Goal: Communication & Community: Connect with others

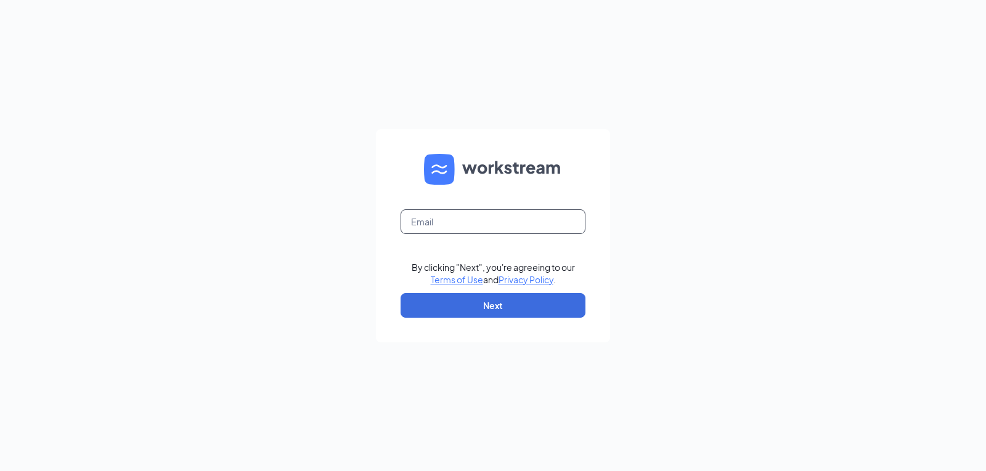
click at [422, 222] on input "text" at bounding box center [492, 221] width 185 height 25
type input "swc.mgr@scrivanos.com"
click at [466, 303] on button "Next" at bounding box center [492, 305] width 185 height 25
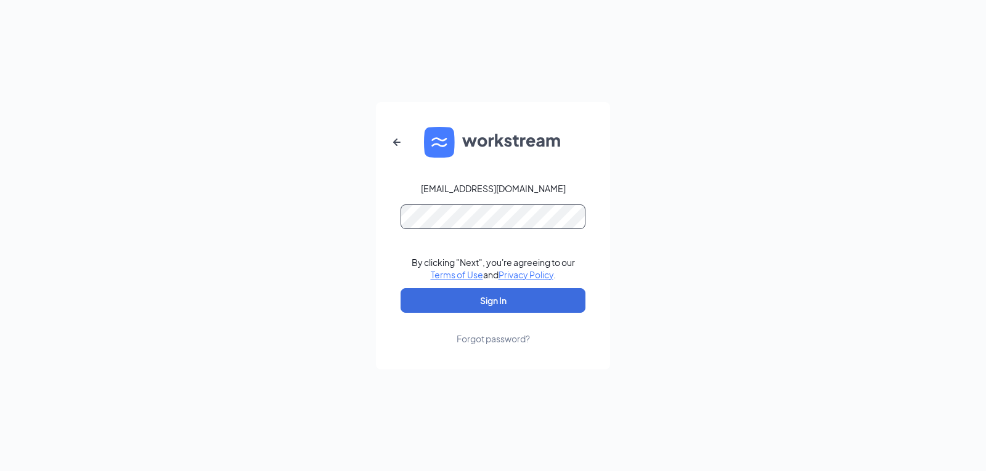
click at [400, 288] on button "Sign In" at bounding box center [492, 300] width 185 height 25
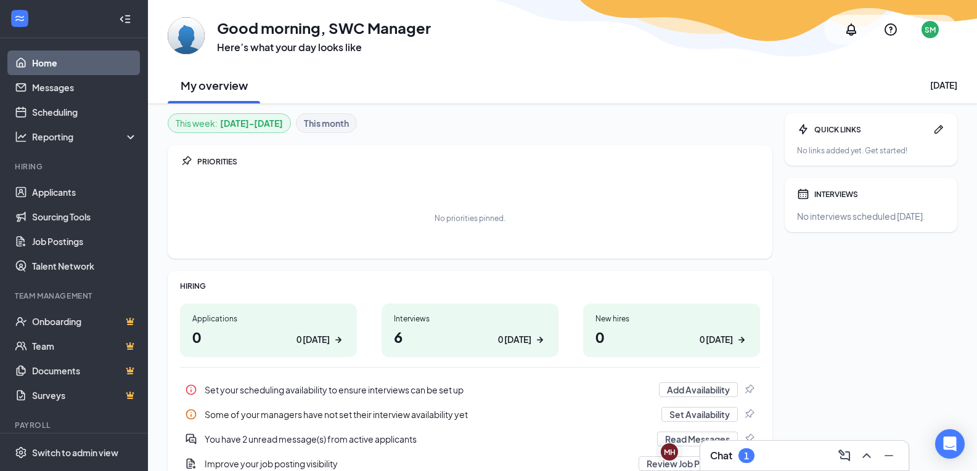
click at [773, 453] on div "Chat 1" at bounding box center [804, 456] width 189 height 20
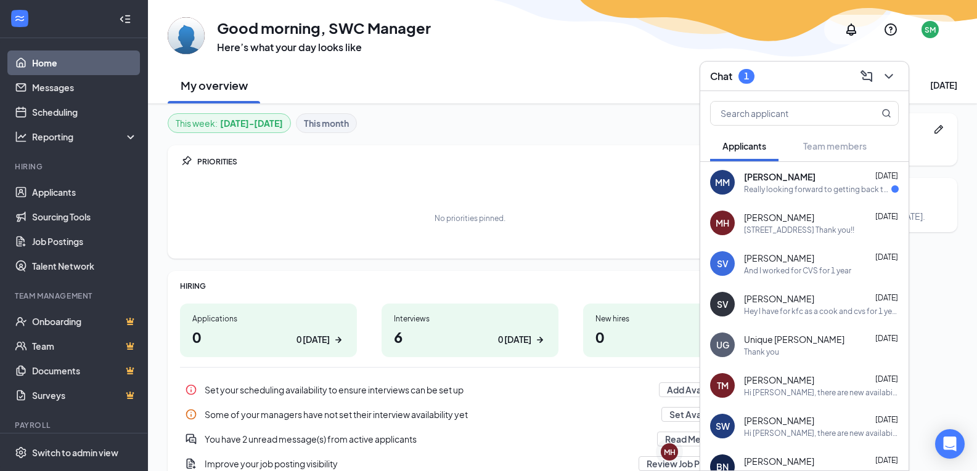
click at [798, 180] on span "[PERSON_NAME]" at bounding box center [779, 177] width 71 height 12
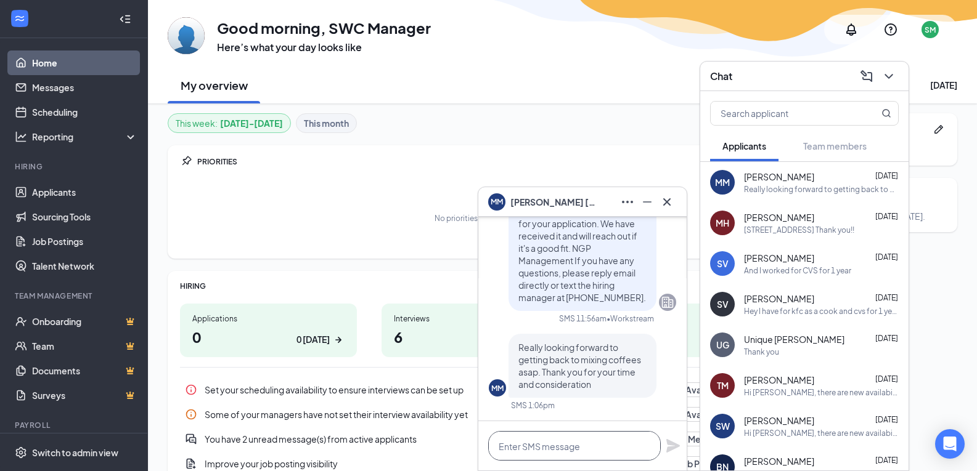
click at [567, 454] on textarea at bounding box center [574, 446] width 173 height 30
click at [665, 205] on icon "Cross" at bounding box center [666, 202] width 15 height 15
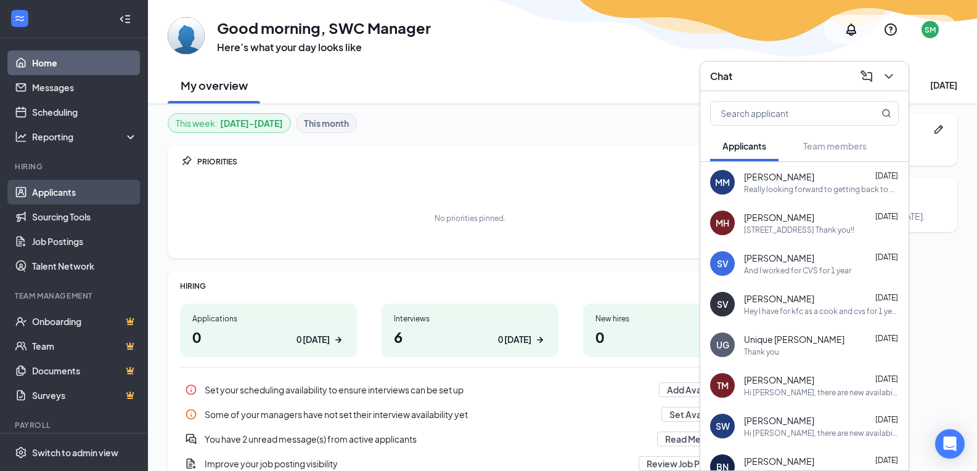
click at [61, 185] on link "Applicants" at bounding box center [84, 192] width 105 height 25
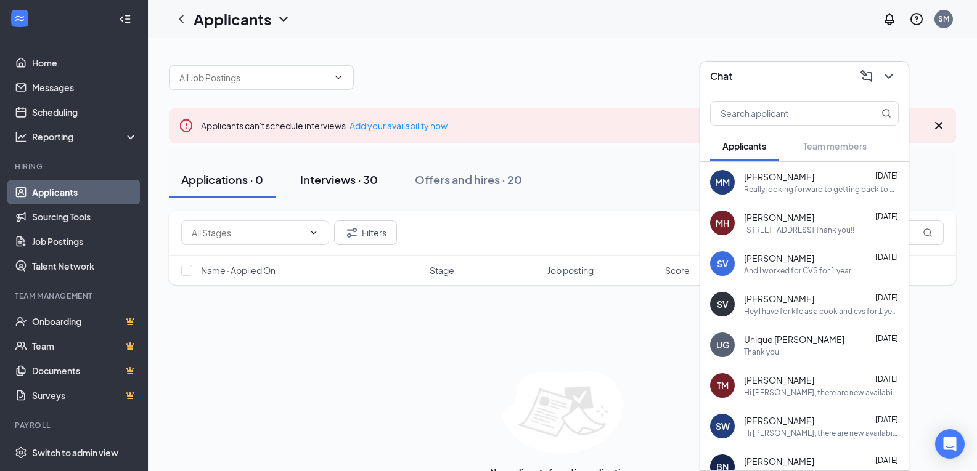
click at [351, 189] on button "Interviews · 30" at bounding box center [339, 179] width 102 height 37
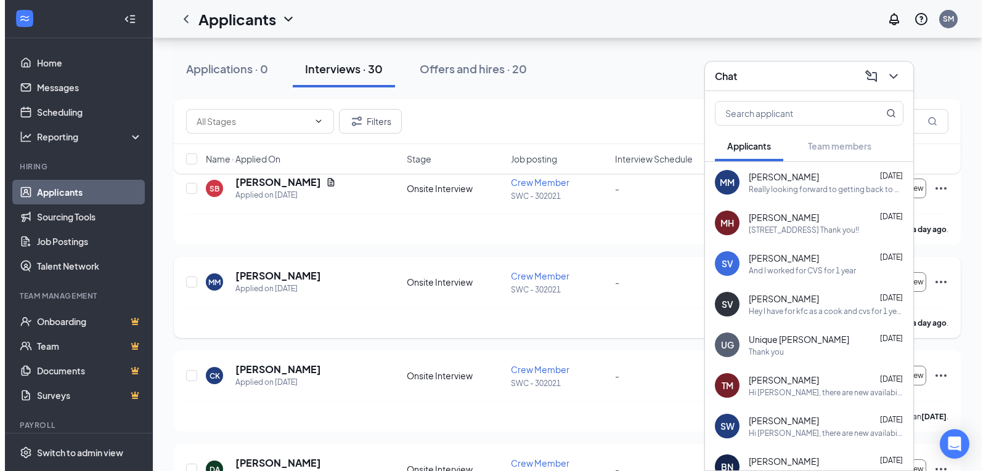
scroll to position [431, 0]
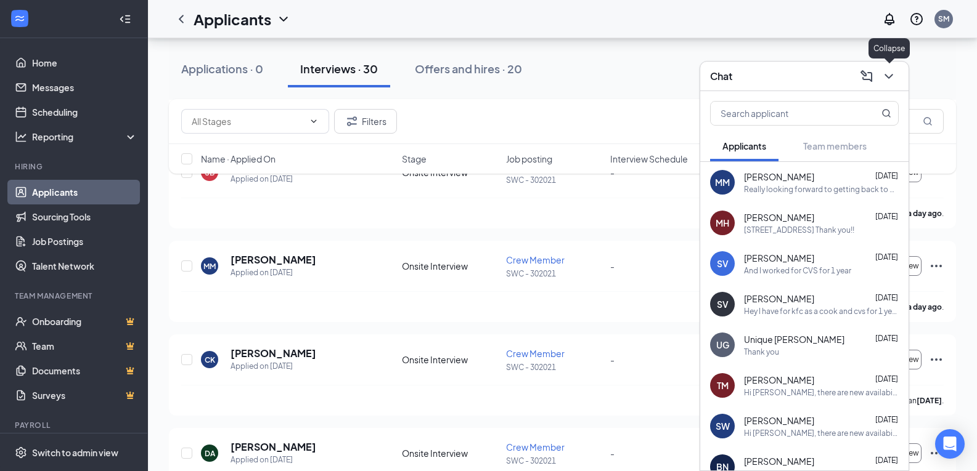
click at [890, 79] on icon "ChevronDown" at bounding box center [888, 76] width 15 height 15
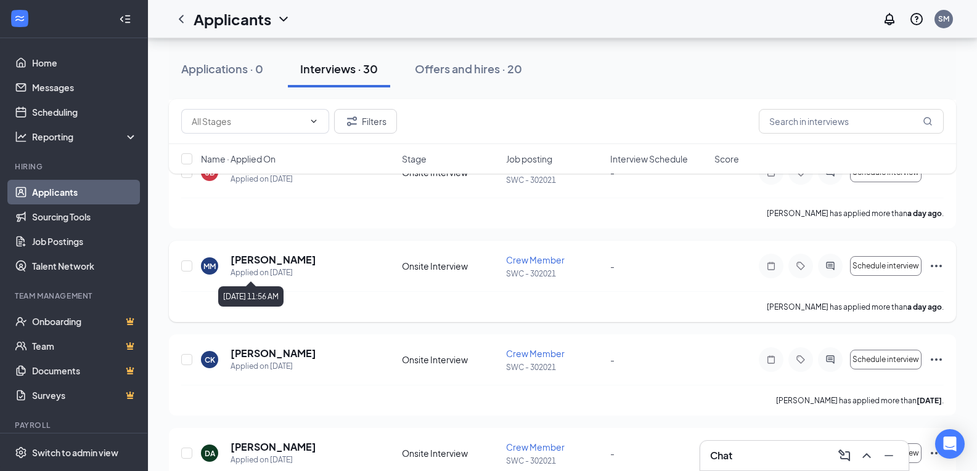
click at [282, 266] on h5 "[PERSON_NAME]" at bounding box center [273, 260] width 86 height 14
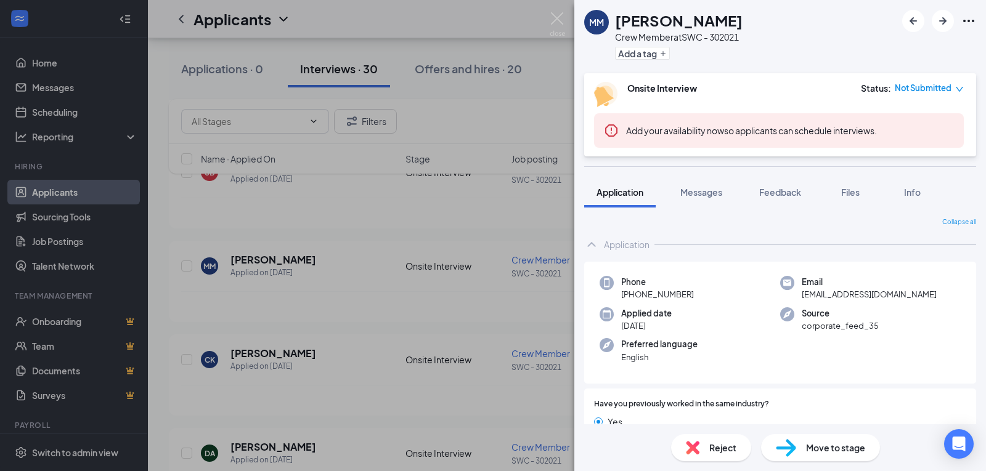
drag, startPoint x: 399, startPoint y: 234, endPoint x: 704, endPoint y: 463, distance: 381.1
click at [400, 234] on div "MM [PERSON_NAME] Crew Member at SWC - 302021 Add a tag Onsite Interview Status …" at bounding box center [493, 235] width 986 height 471
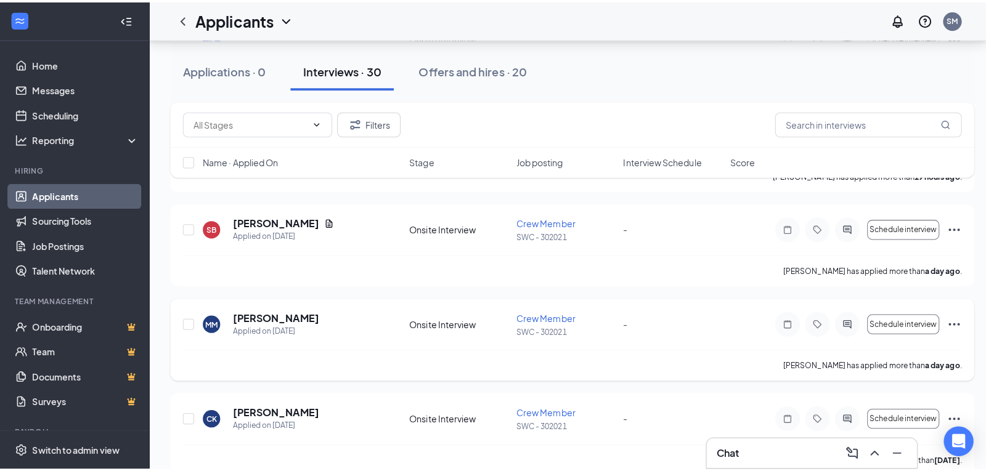
scroll to position [308, 0]
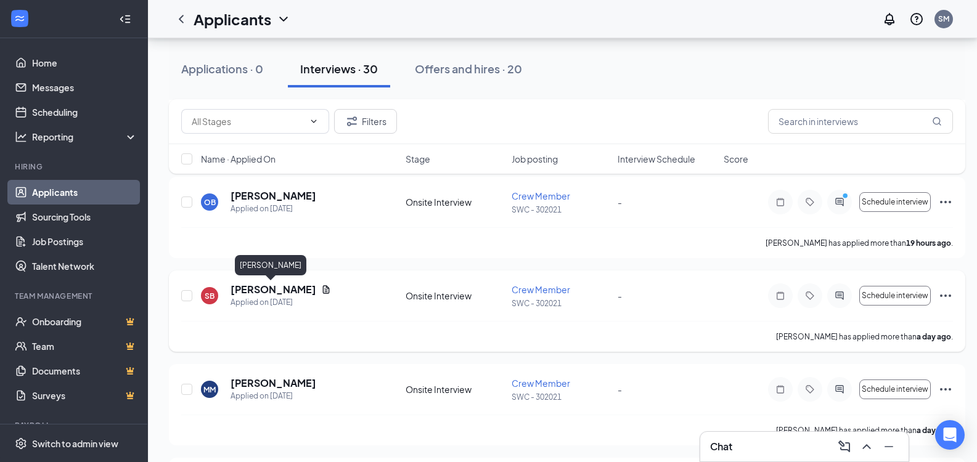
click at [249, 291] on h5 "[PERSON_NAME]" at bounding box center [273, 290] width 86 height 14
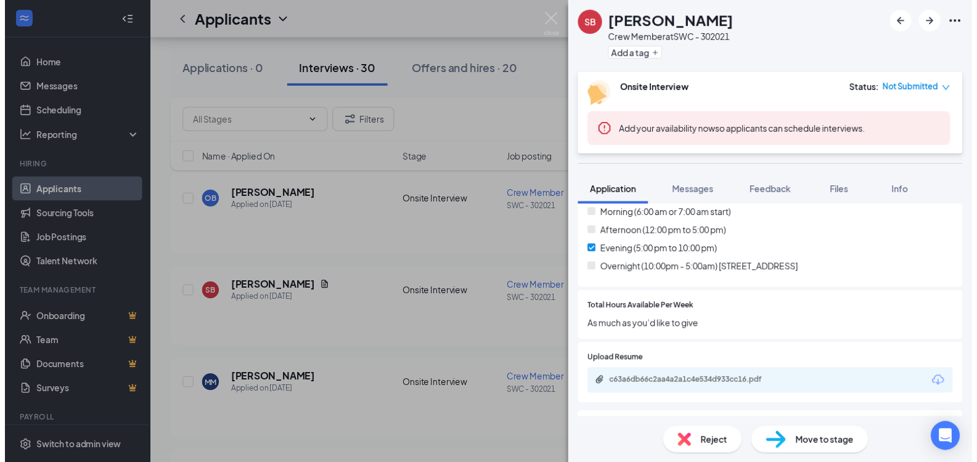
scroll to position [431, 0]
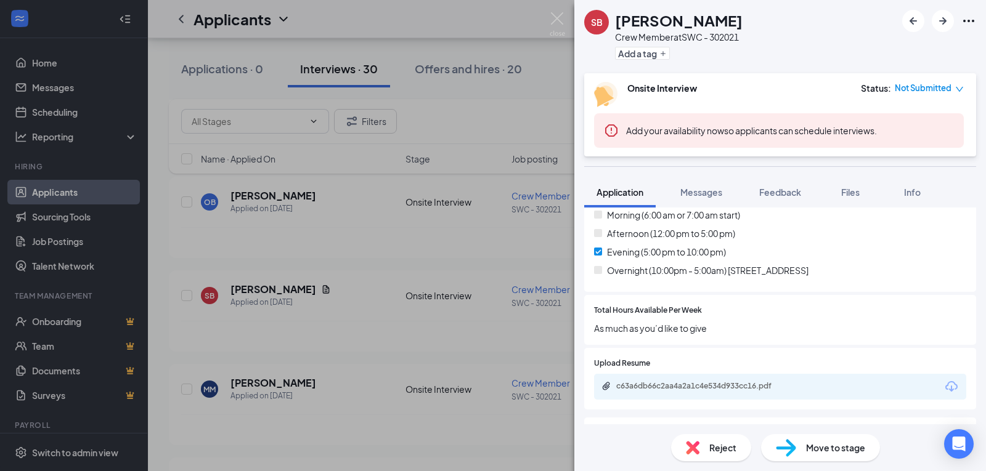
click at [447, 258] on div "SB [PERSON_NAME] Crew Member at SWC - 302021 Add a tag Onsite Interview Status …" at bounding box center [493, 235] width 986 height 471
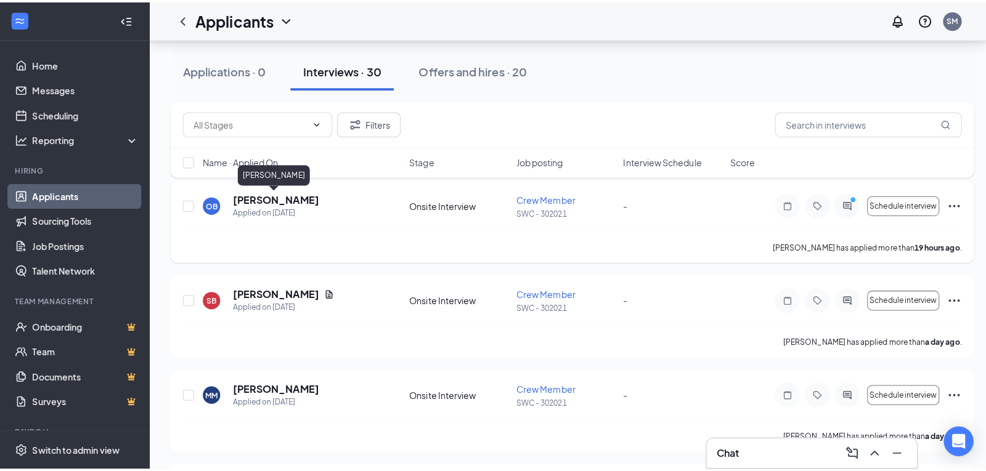
scroll to position [246, 0]
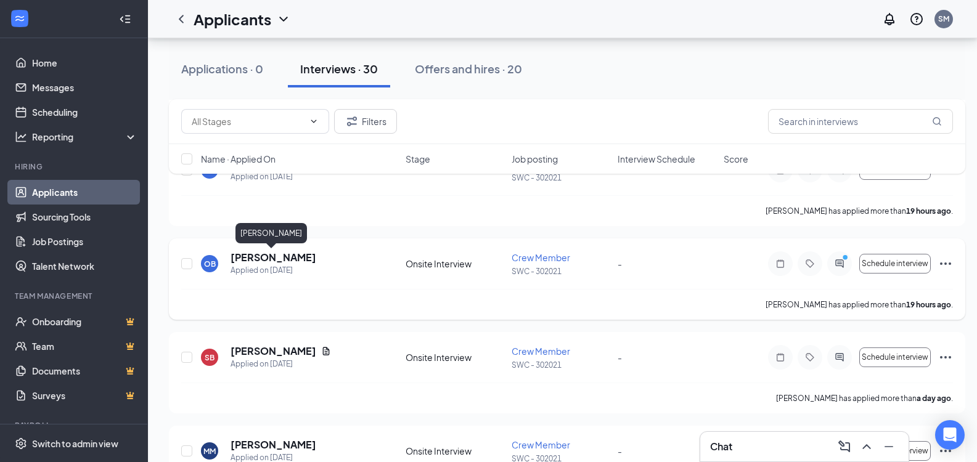
click at [275, 257] on h5 "[PERSON_NAME]" at bounding box center [273, 258] width 86 height 14
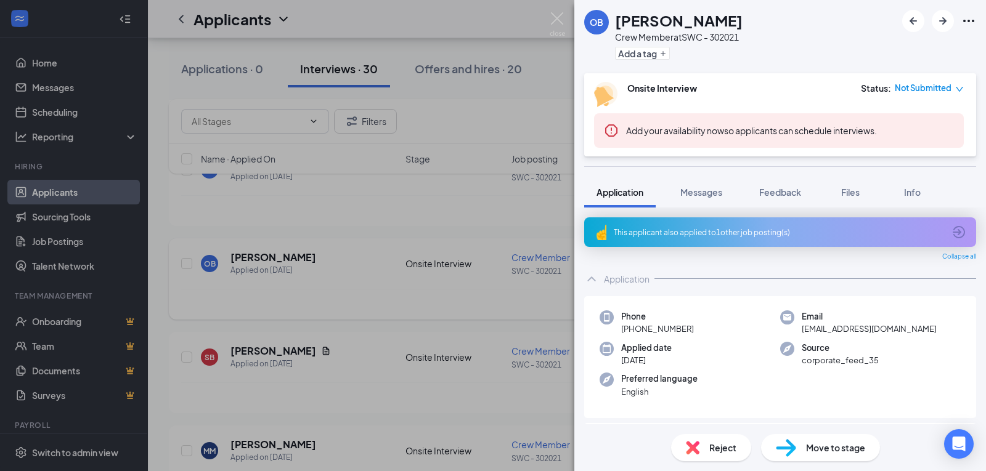
click at [301, 188] on div "[PERSON_NAME] Crew Member at SWC - 302021 Add a tag Onsite Interview Status : N…" at bounding box center [493, 235] width 986 height 471
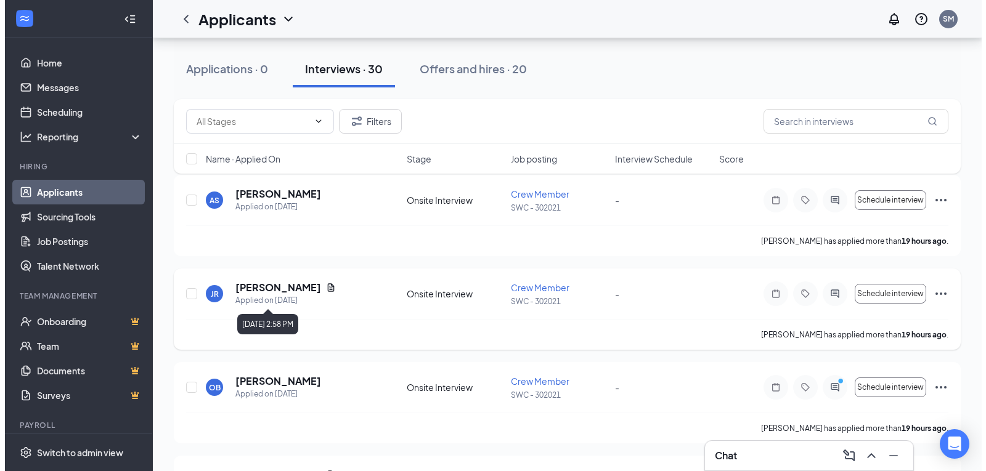
scroll to position [123, 0]
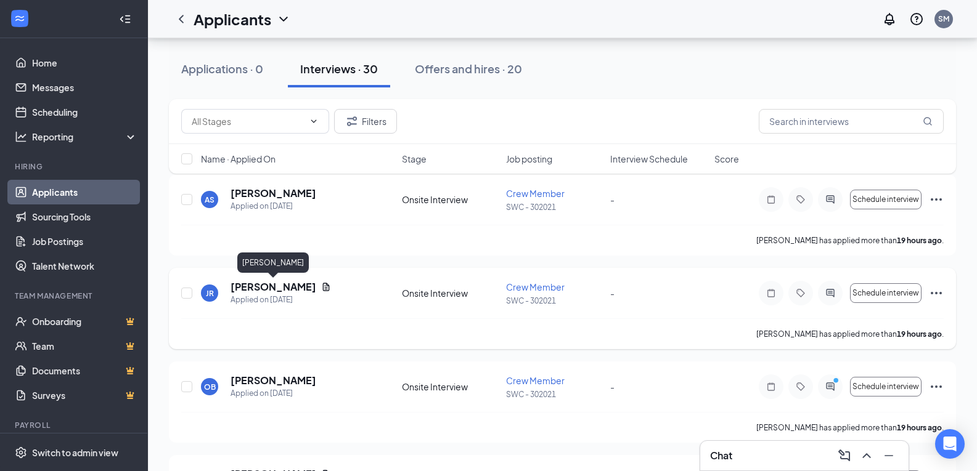
click at [293, 289] on h5 "[PERSON_NAME]" at bounding box center [273, 287] width 86 height 14
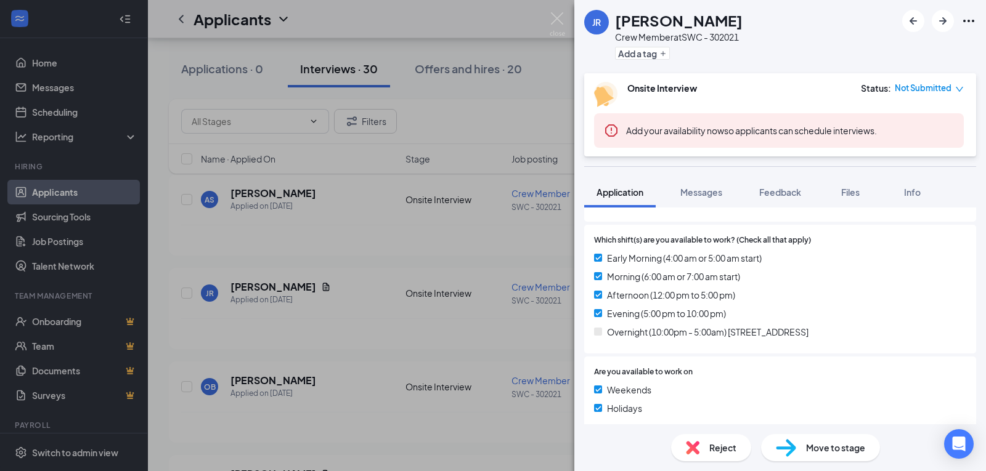
scroll to position [431, 0]
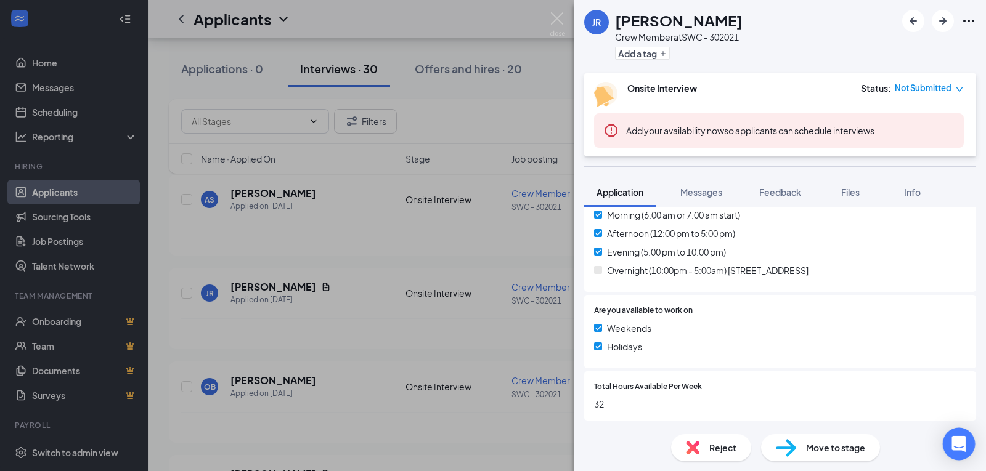
click at [962, 450] on icon "Open Intercom Messenger" at bounding box center [958, 444] width 14 height 16
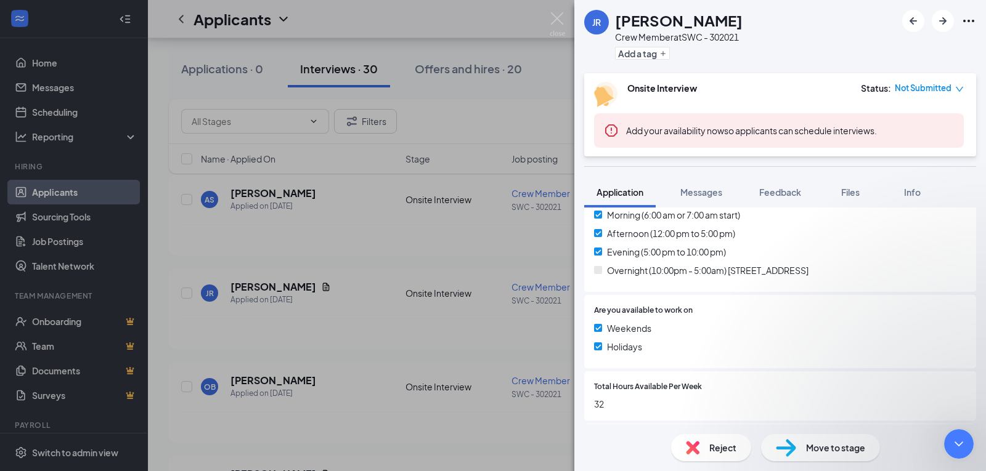
scroll to position [0, 0]
click at [962, 450] on icon "Close Intercom Messenger" at bounding box center [958, 444] width 15 height 15
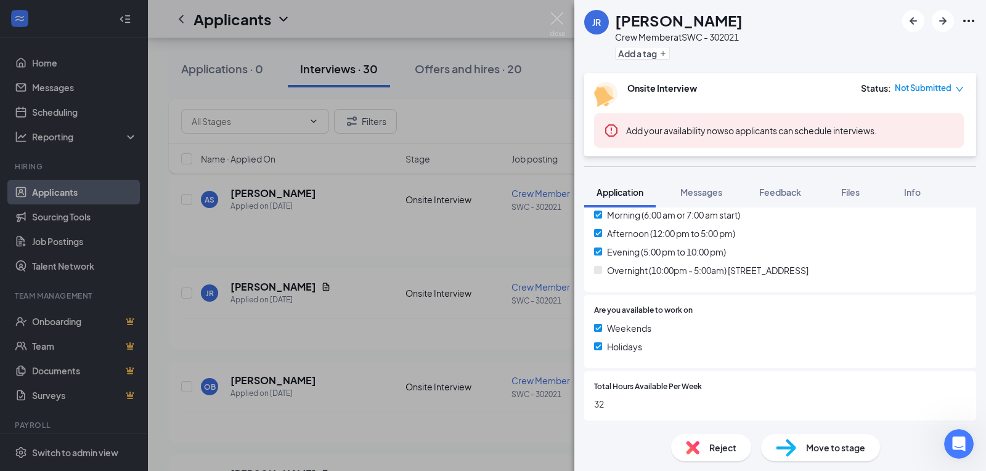
click at [518, 118] on div "JR [PERSON_NAME] Crew Member at SWC - 302021 Add a tag Onsite Interview Status …" at bounding box center [493, 235] width 986 height 471
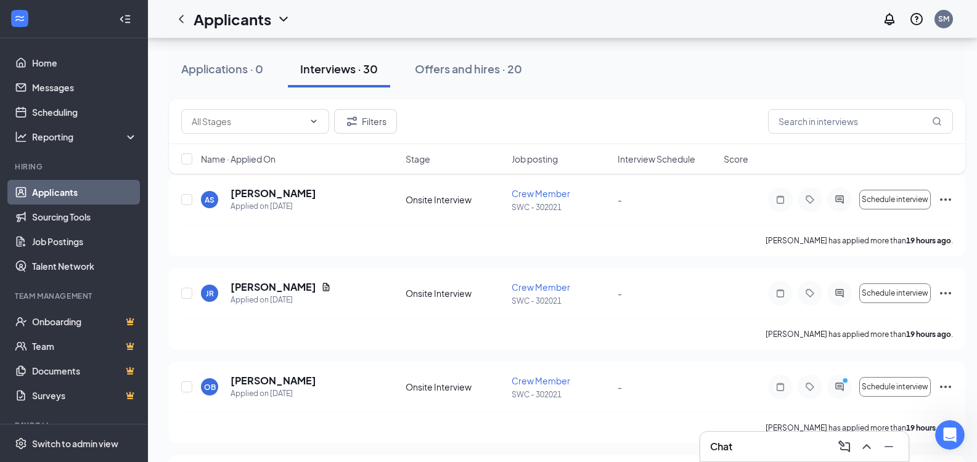
click at [747, 436] on div "Chat" at bounding box center [804, 447] width 208 height 30
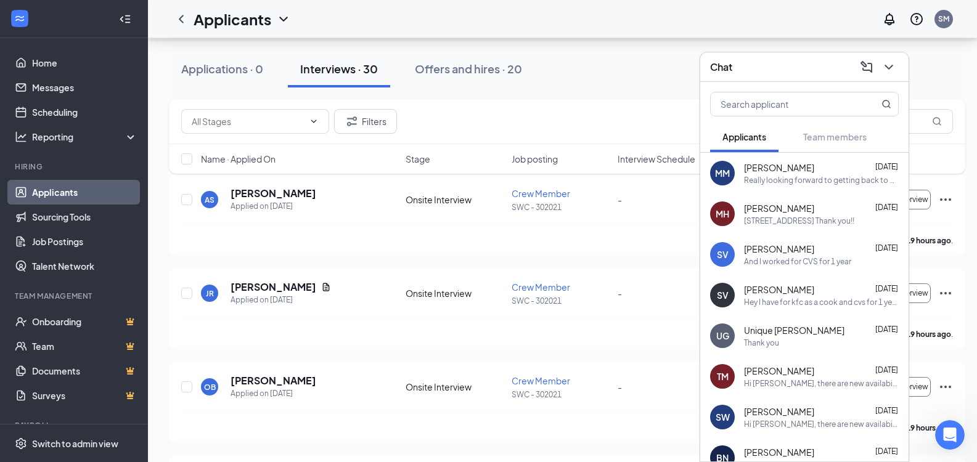
click at [867, 65] on icon "ComposeMessage" at bounding box center [866, 67] width 15 height 15
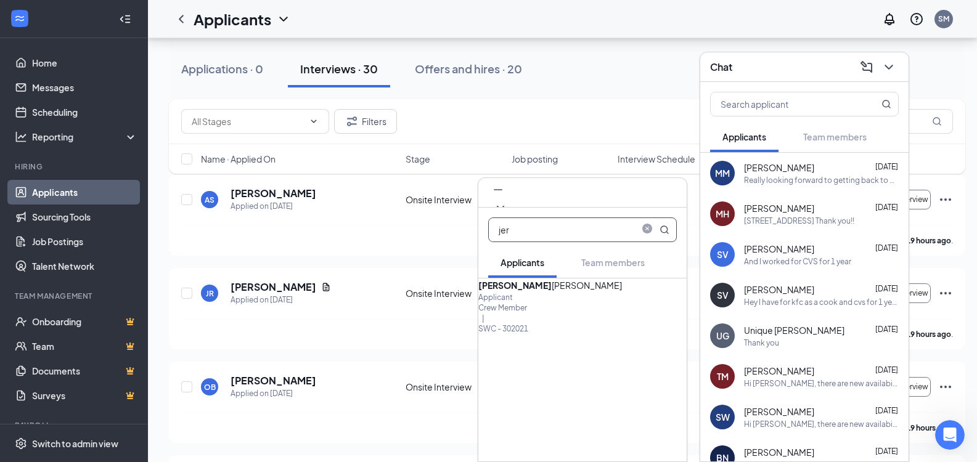
type input "jer"
click at [557, 292] on div "JER [PERSON_NAME]" at bounding box center [582, 285] width 208 height 14
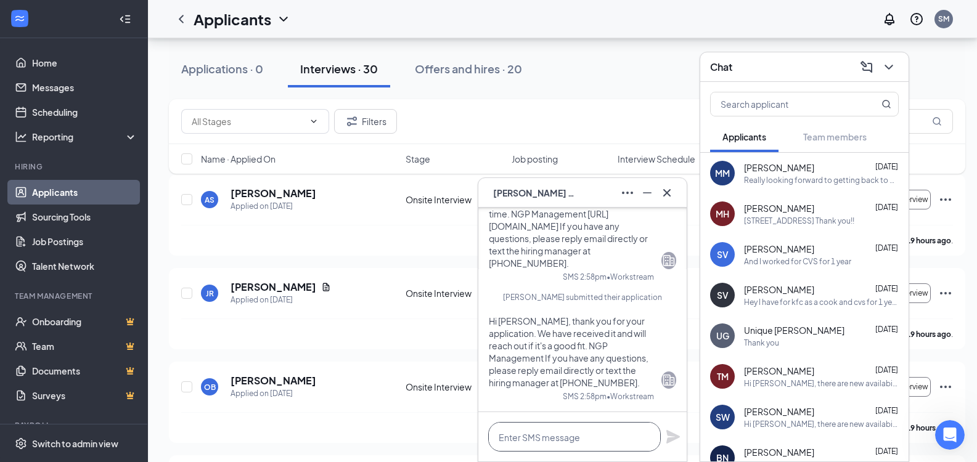
click at [559, 436] on textarea at bounding box center [574, 437] width 173 height 30
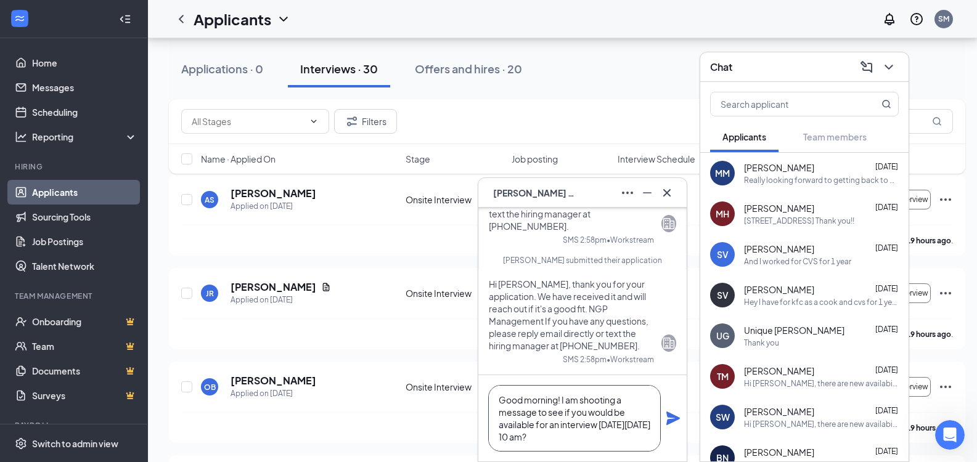
scroll to position [13, 0]
type textarea "Good morning! I am shooting a message to see if you would be available for an i…"
click at [679, 419] on icon "Plane" at bounding box center [673, 419] width 14 height 14
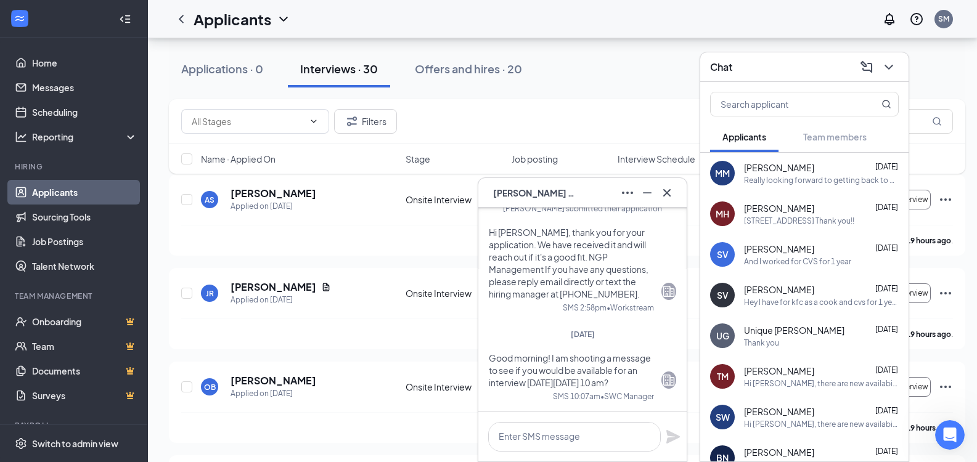
scroll to position [0, 0]
click at [670, 189] on icon "Cross" at bounding box center [666, 192] width 7 height 7
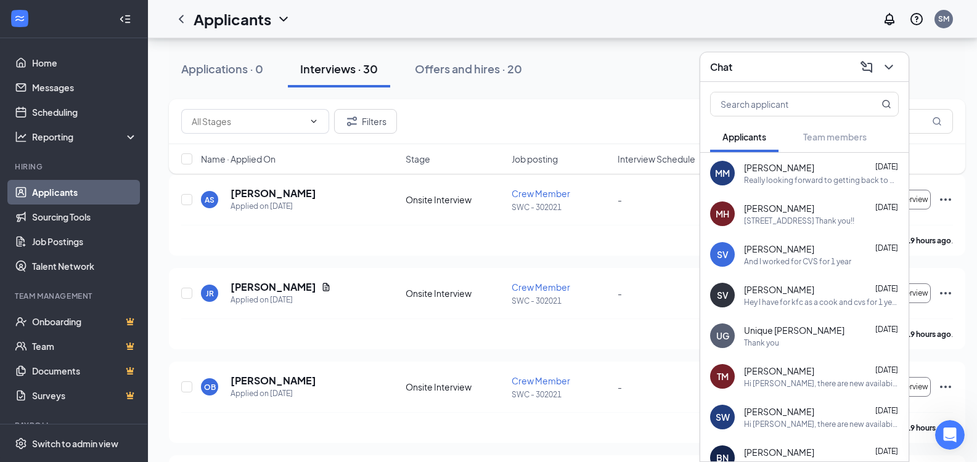
click at [840, 370] on div "[PERSON_NAME] [DATE]" at bounding box center [821, 371] width 155 height 12
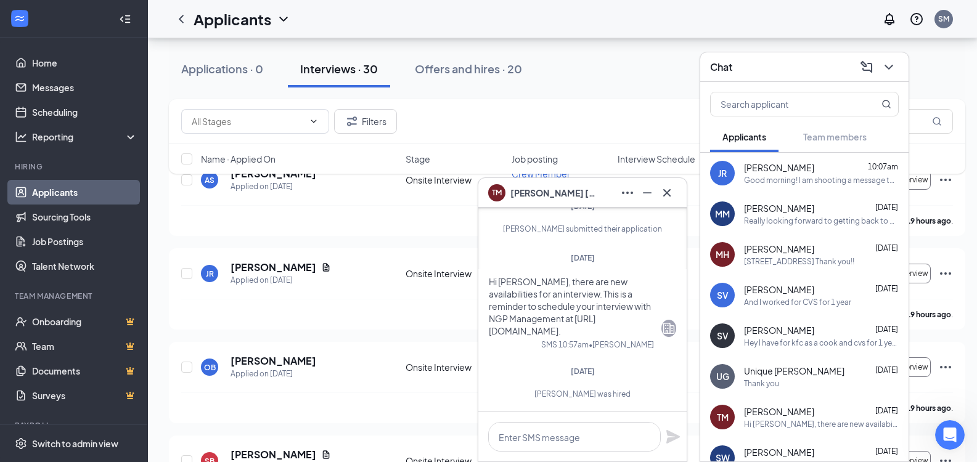
scroll to position [555, 0]
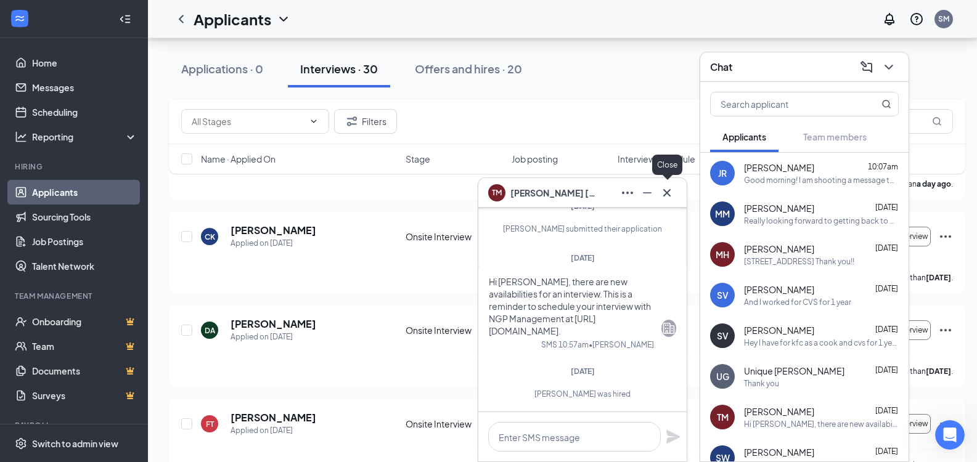
click at [661, 193] on icon "Cross" at bounding box center [666, 192] width 15 height 15
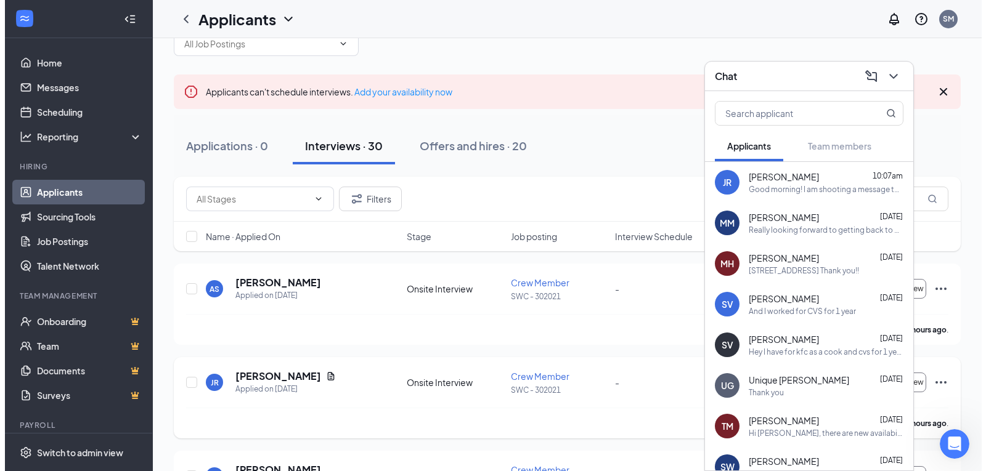
scroll to position [0, 0]
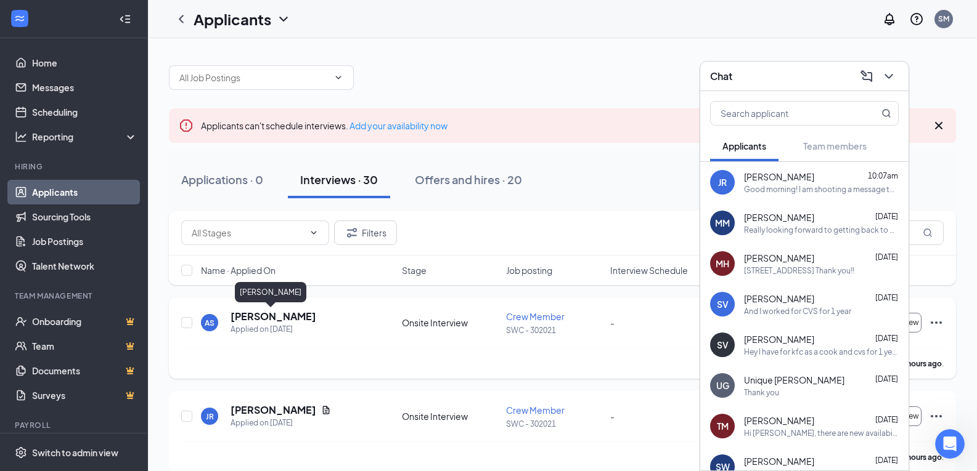
click at [274, 317] on h5 "[PERSON_NAME]" at bounding box center [273, 317] width 86 height 14
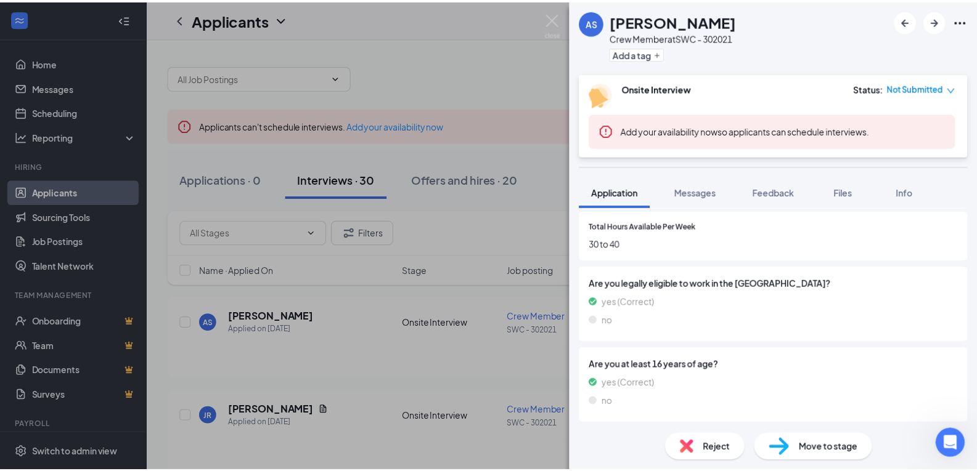
scroll to position [593, 0]
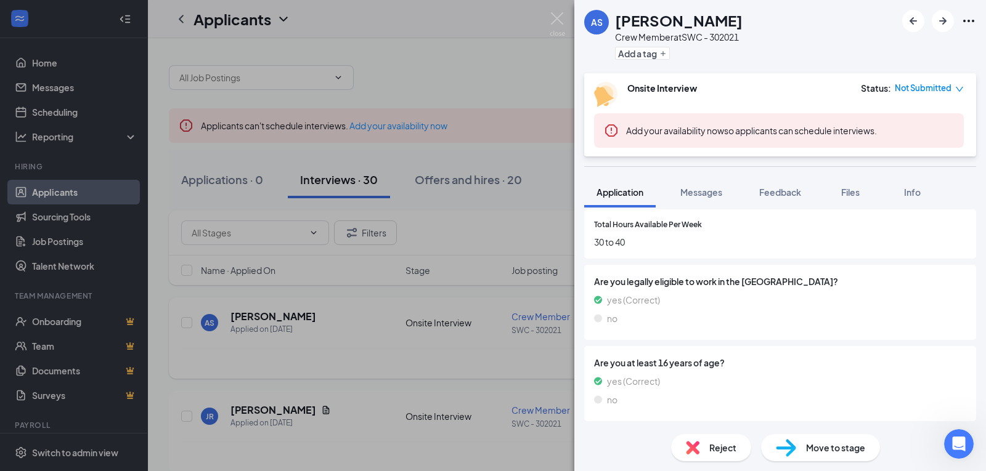
drag, startPoint x: 380, startPoint y: 331, endPoint x: 529, endPoint y: 368, distance: 153.6
click at [380, 331] on div "AS [PERSON_NAME] Crew Member at SWC - 302021 Add a tag Onsite Interview Status …" at bounding box center [493, 235] width 986 height 471
